Goal: Navigation & Orientation: Find specific page/section

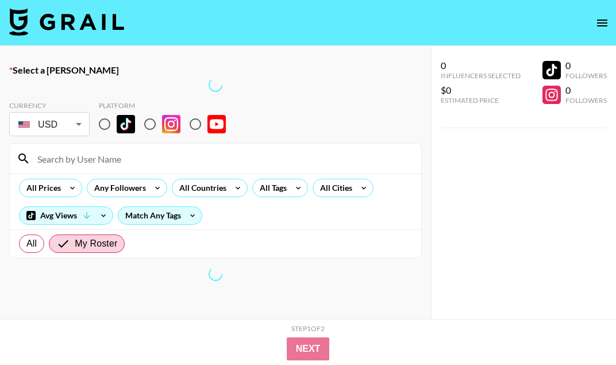
click at [66, 27] on img at bounding box center [66, 22] width 115 height 28
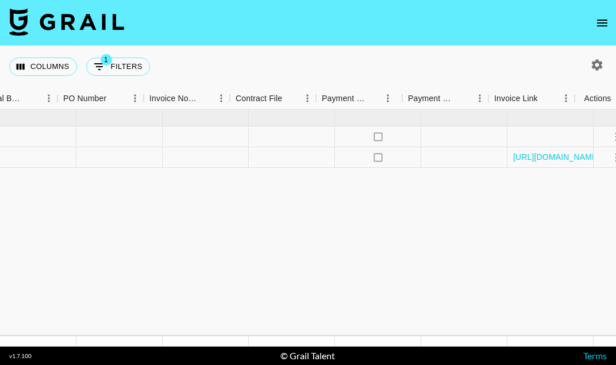
scroll to position [0, 1148]
click at [524, 159] on link "[URL][DOMAIN_NAME]" at bounding box center [532, 156] width 87 height 11
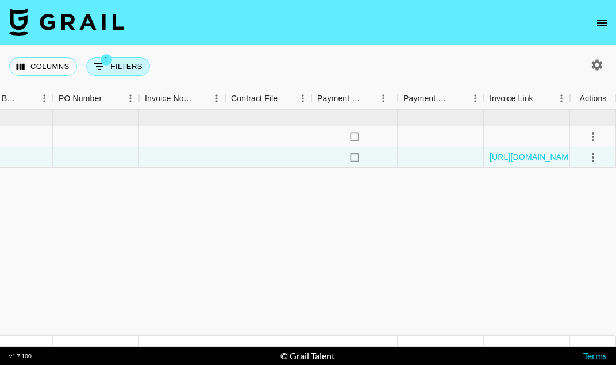
click at [116, 60] on button "1 Filters" at bounding box center [118, 66] width 64 height 18
select select "talentName"
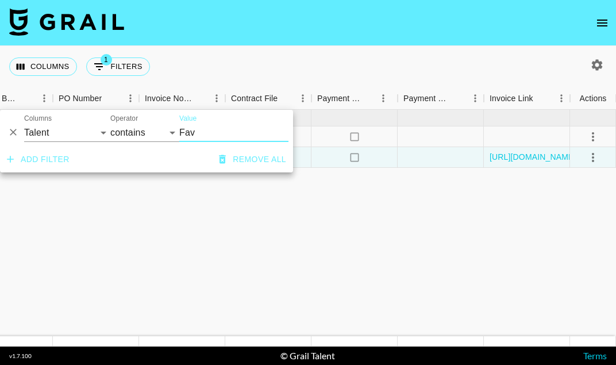
click at [191, 135] on input "Fav" at bounding box center [233, 133] width 109 height 18
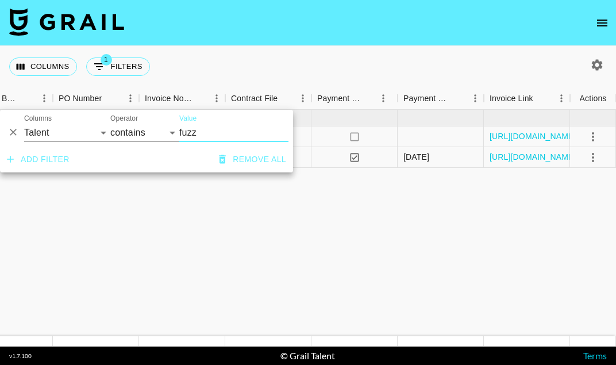
type input "fuzz"
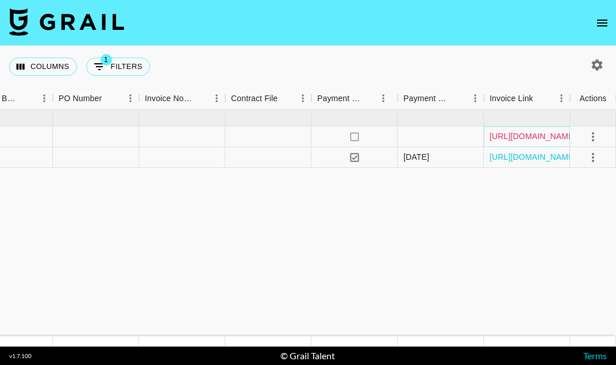
click at [527, 140] on link "[URL][DOMAIN_NAME]" at bounding box center [532, 135] width 87 height 11
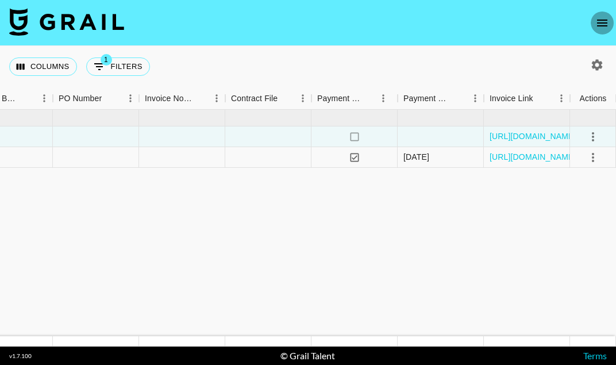
click at [600, 25] on icon "open drawer" at bounding box center [602, 23] width 10 height 7
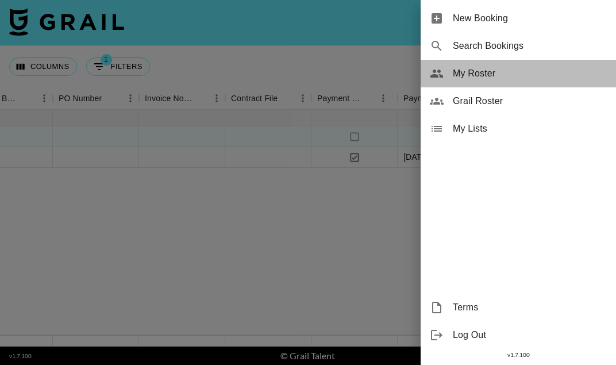
click at [496, 70] on span "My Roster" at bounding box center [530, 74] width 154 height 14
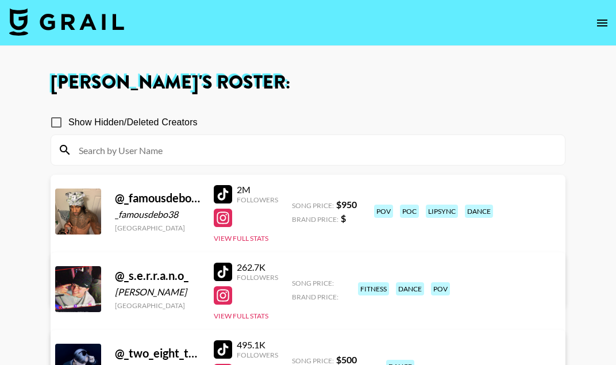
click at [227, 199] on div at bounding box center [223, 194] width 18 height 18
